Goal: Check status: Verify the current state of an ongoing process or item

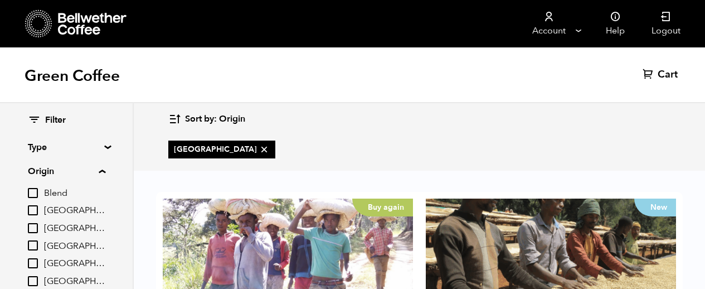
scroll to position [42, 0]
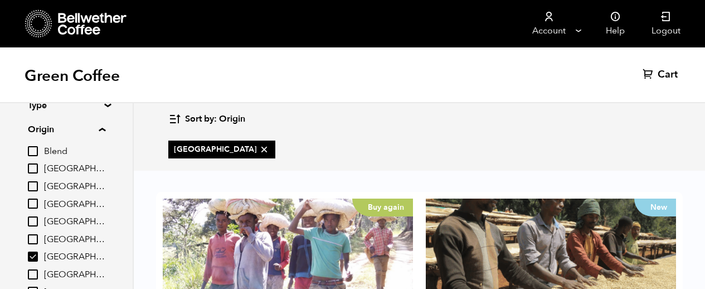
click at [34, 260] on input "[GEOGRAPHIC_DATA]" at bounding box center [33, 256] width 10 height 10
checkbox input "false"
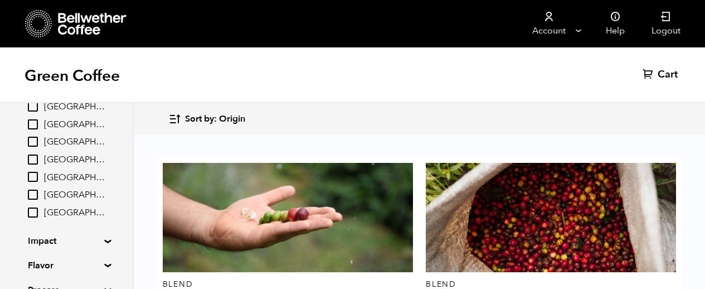
scroll to position [0, 0]
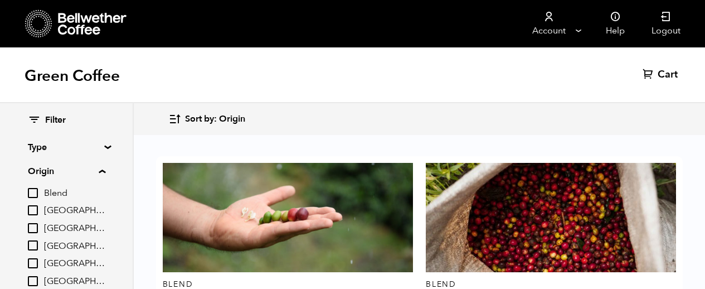
click at [79, 31] on icon at bounding box center [93, 24] width 70 height 22
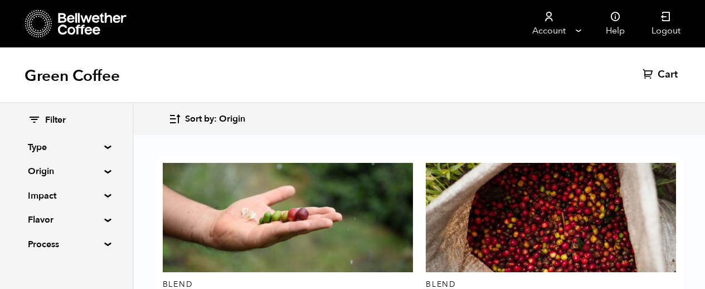
scroll to position [1939, 0]
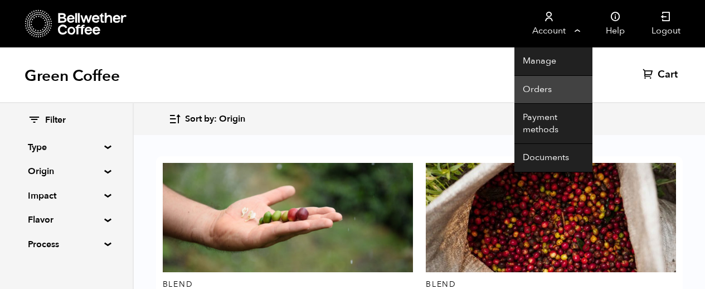
click at [531, 85] on link "Orders" at bounding box center [554, 90] width 78 height 28
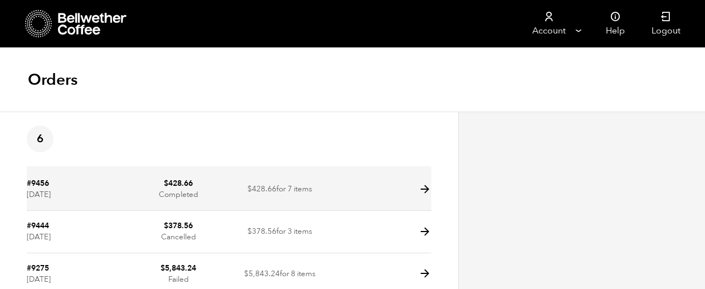
click at [423, 190] on icon at bounding box center [425, 189] width 13 height 13
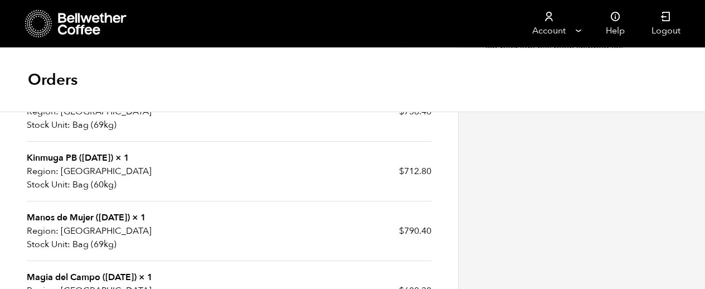
scroll to position [427, 0]
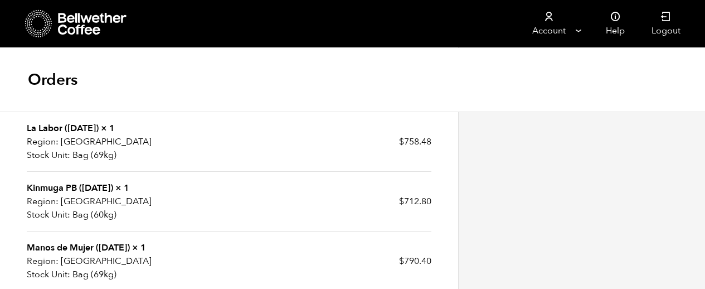
click at [51, 188] on link "Kinmuga PB (DEC 24)" at bounding box center [70, 188] width 86 height 12
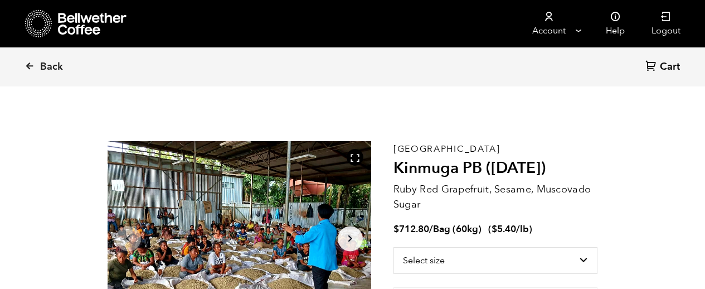
scroll to position [485, 477]
click at [29, 64] on icon at bounding box center [30, 66] width 10 height 10
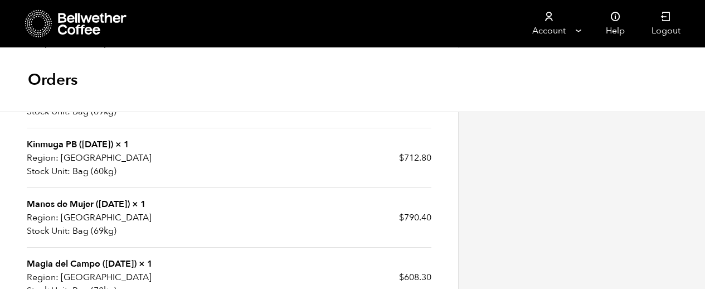
scroll to position [515, 0]
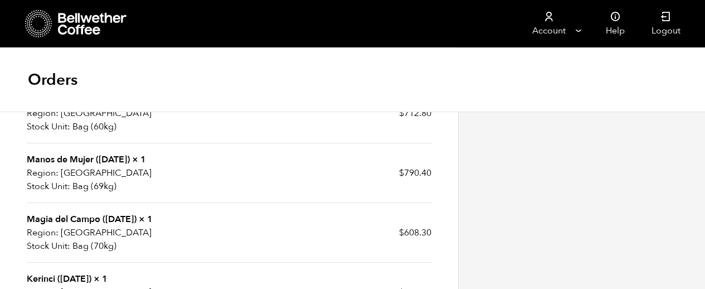
click at [86, 217] on link "Magia del Campo (JUN 24)" at bounding box center [82, 219] width 110 height 12
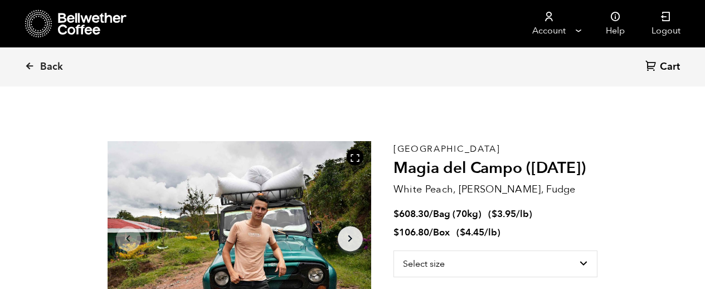
scroll to position [485, 477]
click at [41, 65] on span "Back" at bounding box center [51, 66] width 23 height 13
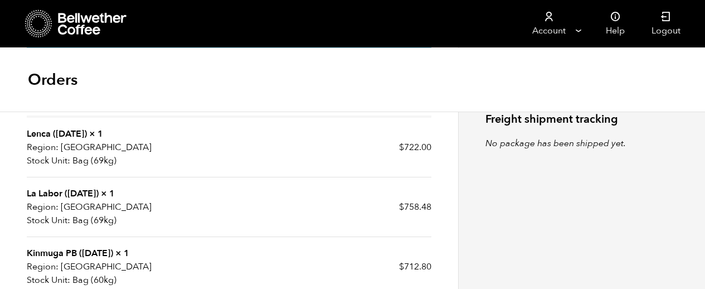
scroll to position [372, 0]
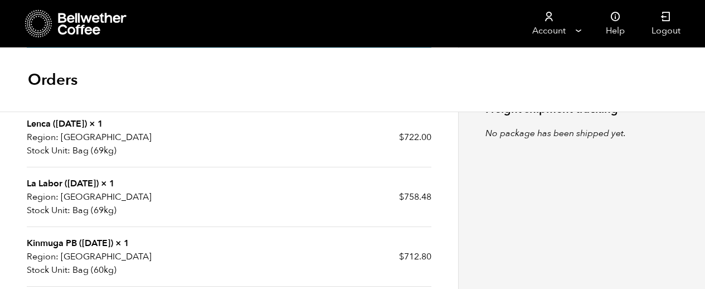
click at [46, 195] on strong "Region:" at bounding box center [43, 196] width 32 height 13
click at [46, 186] on link "La Labor ([DATE])" at bounding box center [63, 183] width 72 height 12
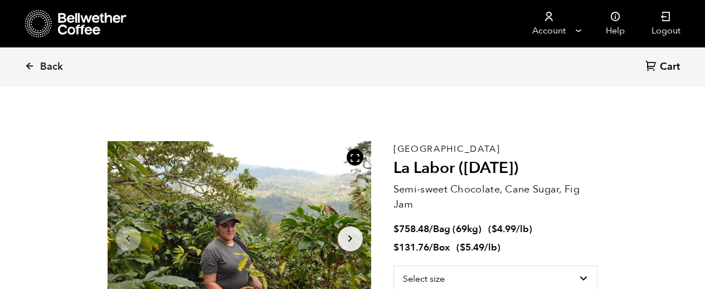
scroll to position [485, 477]
